Goal: Check status

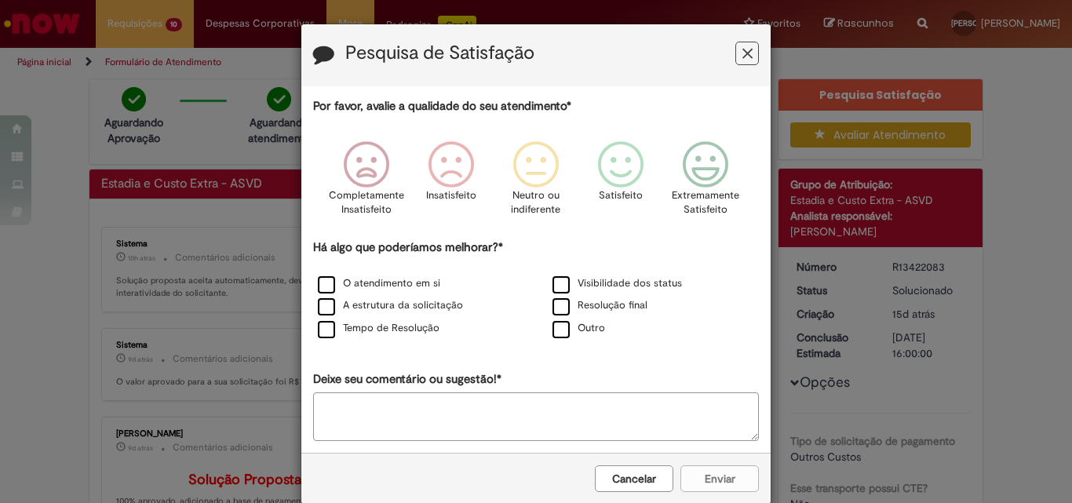
click at [742, 61] on icon "Feedback" at bounding box center [747, 54] width 10 height 16
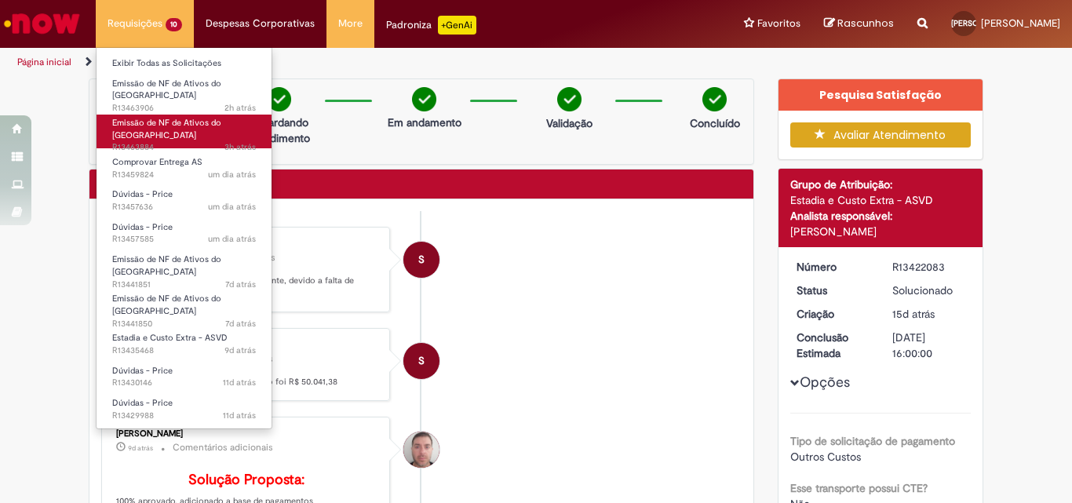
click at [184, 141] on span "3h atrás 3 horas atrás R13463884" at bounding box center [184, 147] width 144 height 13
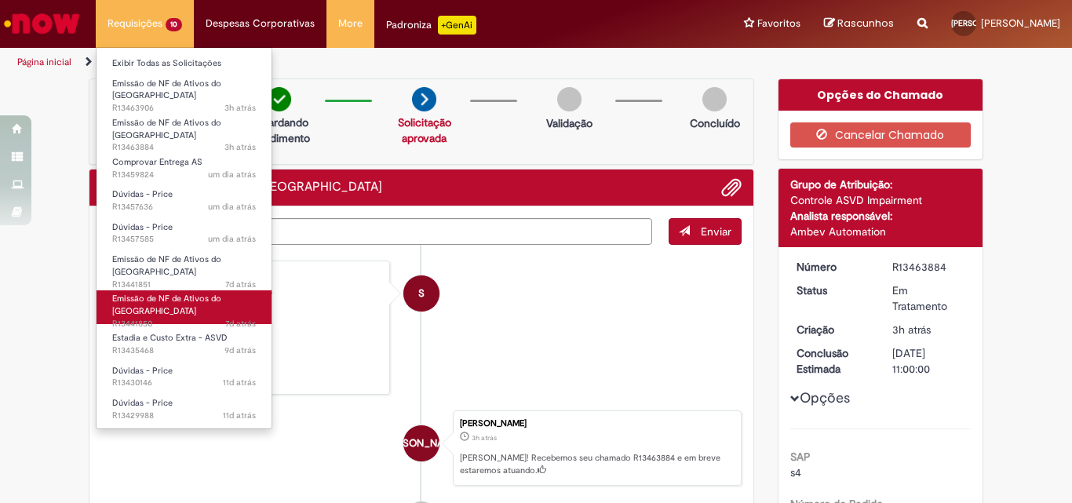
click at [151, 293] on span "Emissão de NF de Ativos do [GEOGRAPHIC_DATA]" at bounding box center [166, 305] width 109 height 24
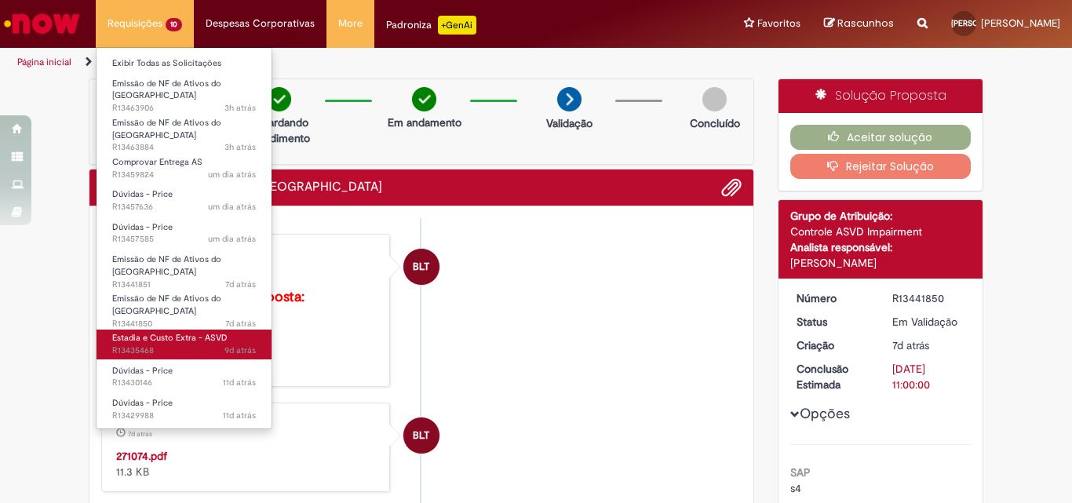
click at [148, 344] on span "9d atrás 9 dias atrás R13435468" at bounding box center [184, 350] width 144 height 13
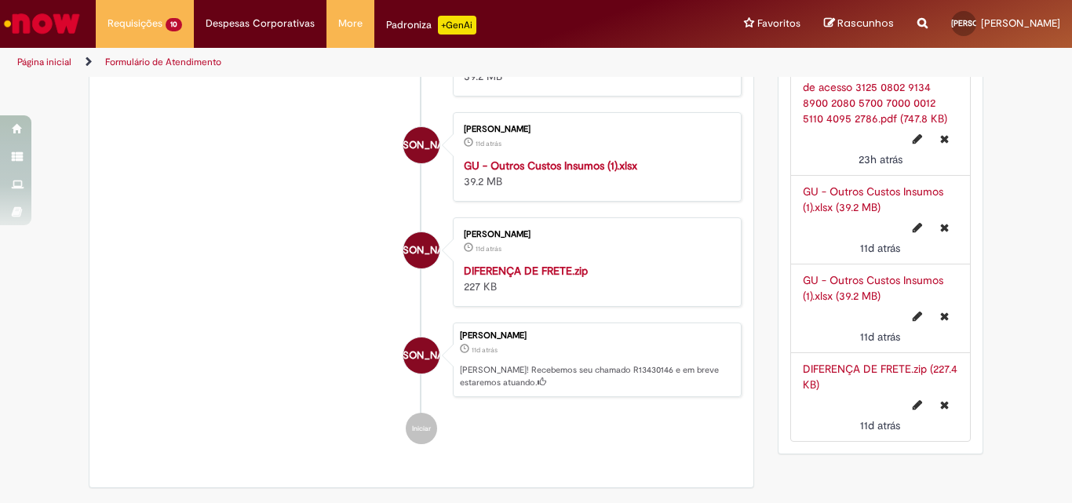
scroll to position [549, 0]
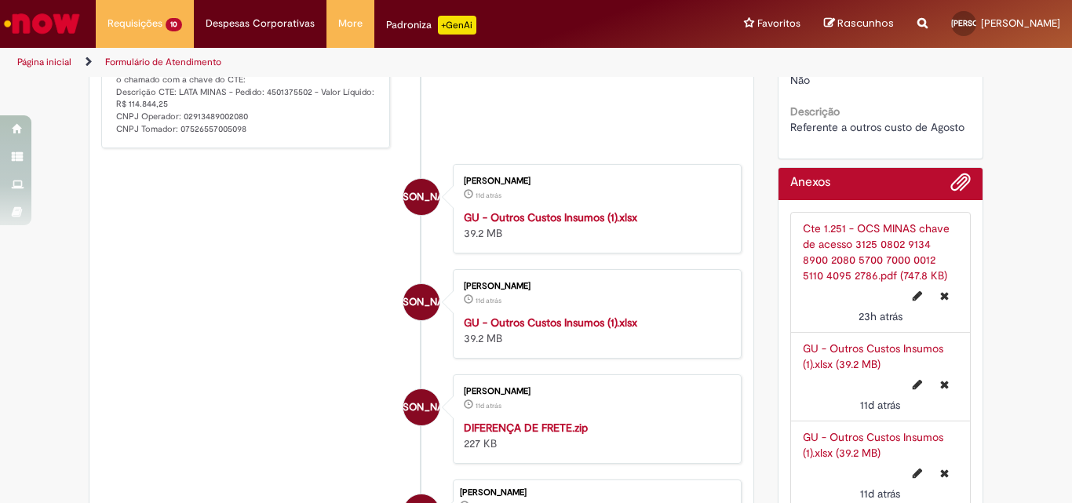
click at [880, 253] on link "Cte 1.251 - OCS MINAS chave de acesso 3125 0802 9134 8900 2080 5700 7000 0012 5…" at bounding box center [876, 251] width 147 height 61
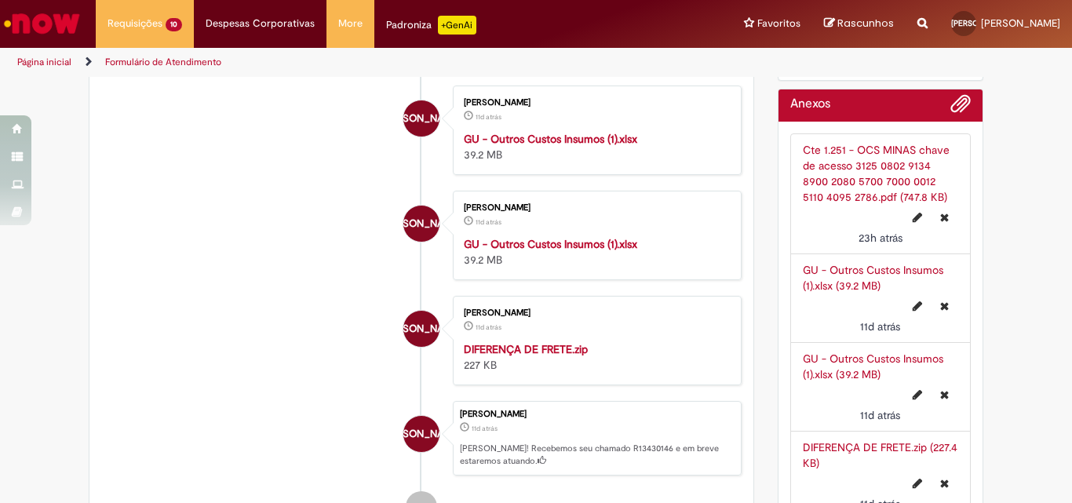
scroll to position [785, 0]
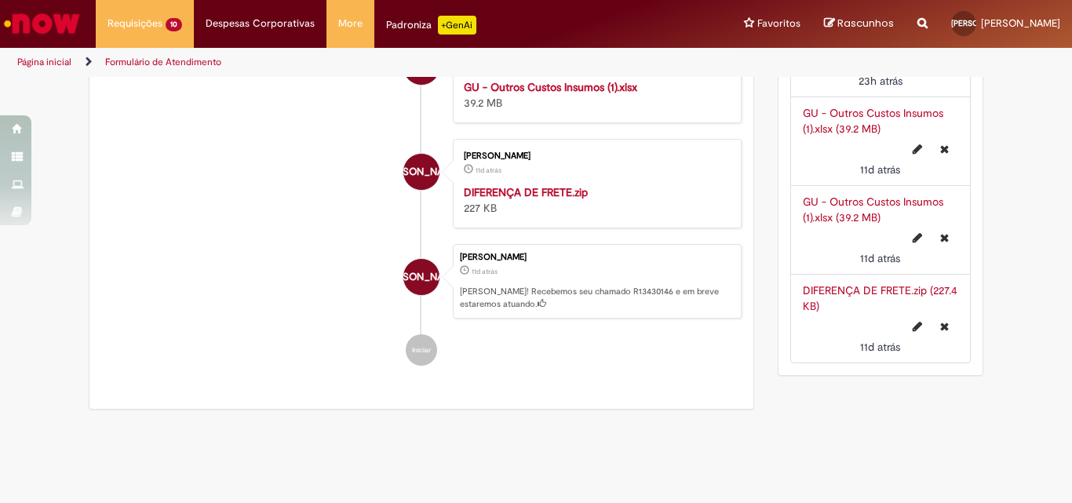
click at [821, 294] on link "DIFERENÇA DE FRETE.zip (227.4 KB)" at bounding box center [880, 298] width 155 height 30
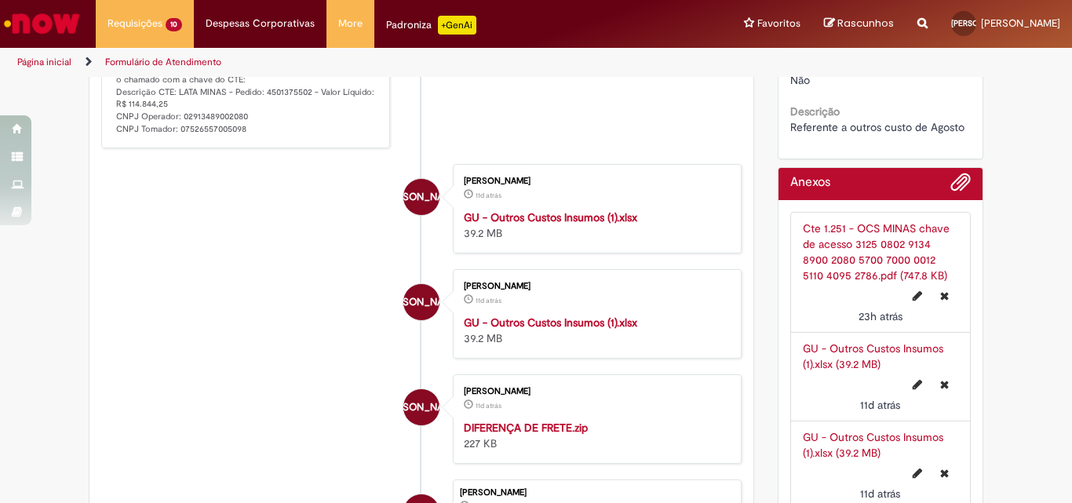
scroll to position [628, 0]
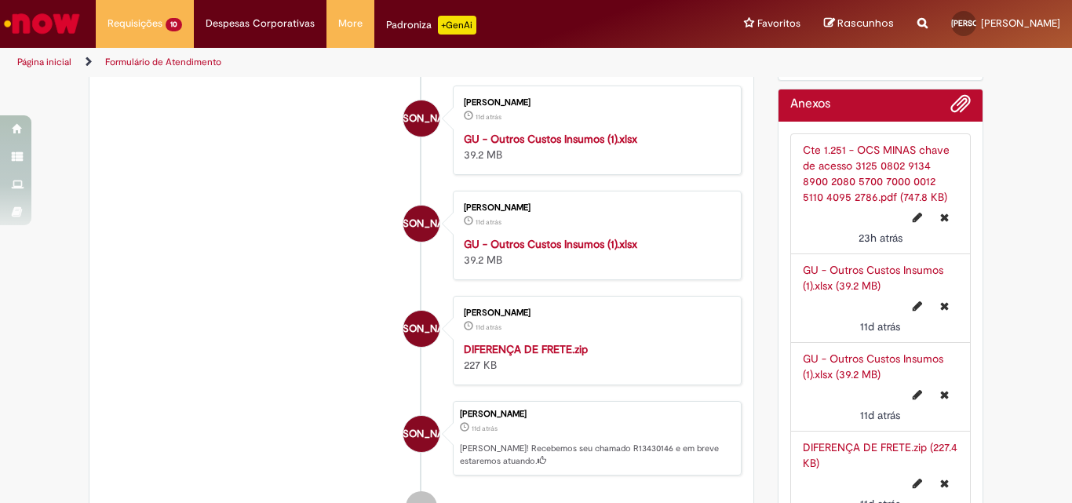
click at [857, 282] on link "GU - Outros Custos Insumos (1).xlsx (39.2 MB)" at bounding box center [873, 278] width 140 height 30
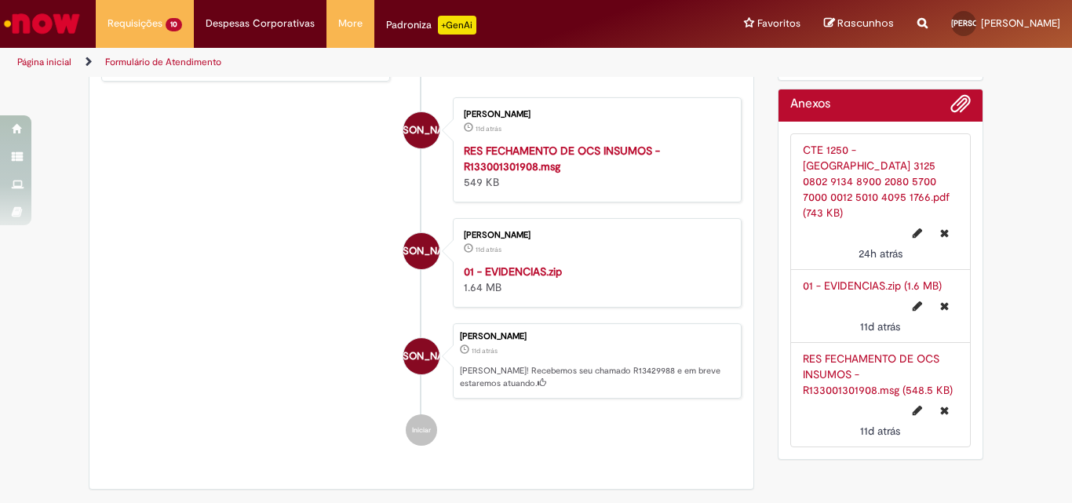
scroll to position [392, 0]
